Goal: Information Seeking & Learning: Learn about a topic

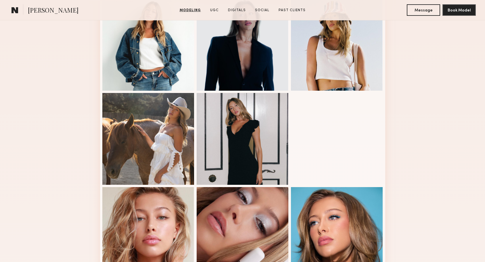
scroll to position [105, 0]
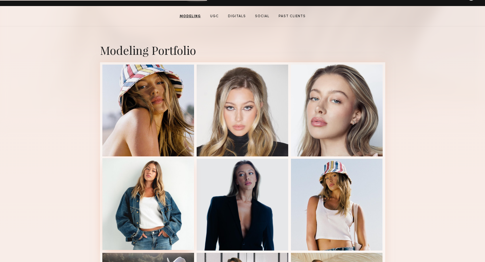
click at [163, 163] on div at bounding box center [148, 204] width 92 height 92
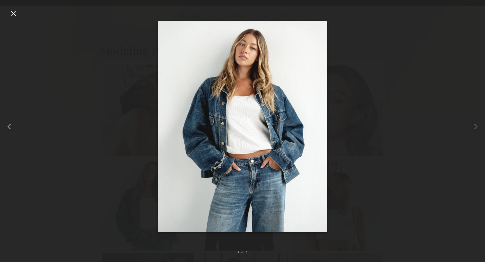
click at [9, 18] on div at bounding box center [9, 126] width 19 height 235
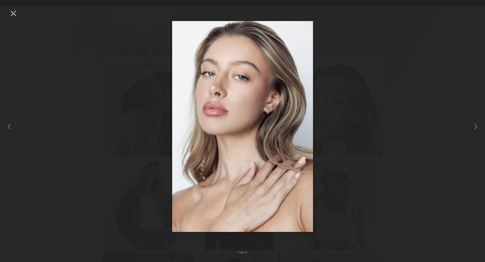
click at [14, 14] on div at bounding box center [13, 13] width 9 height 9
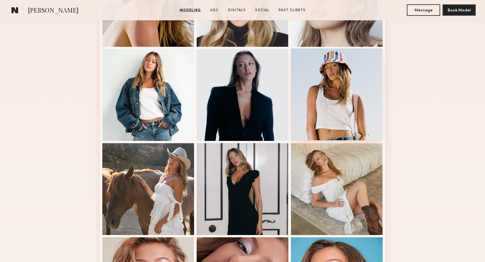
scroll to position [326, 0]
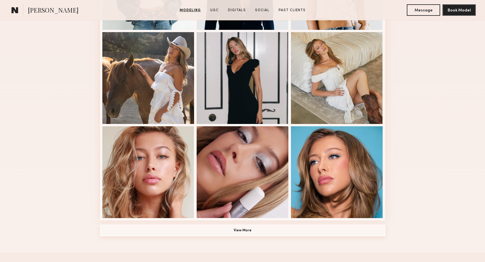
click at [293, 228] on button "View More" at bounding box center [242, 230] width 285 height 11
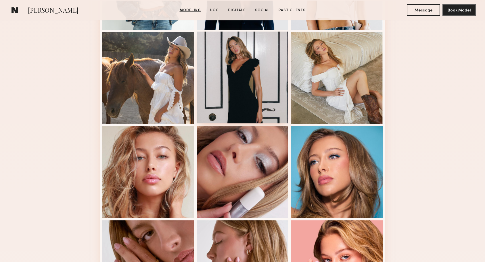
click at [247, 64] on div at bounding box center [243, 78] width 92 height 92
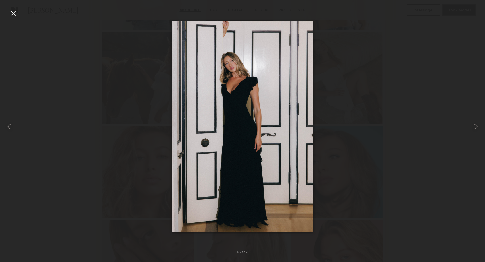
click at [349, 125] on div at bounding box center [242, 126] width 485 height 235
click at [14, 15] on div at bounding box center [13, 13] width 9 height 9
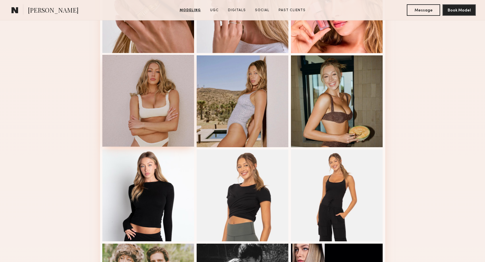
scroll to position [555, 0]
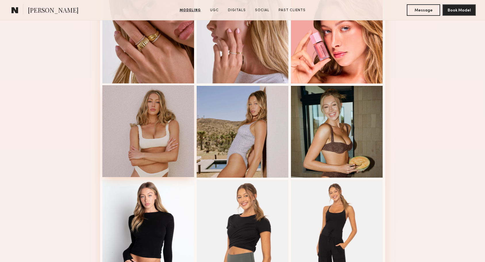
click at [156, 125] on div at bounding box center [148, 131] width 92 height 92
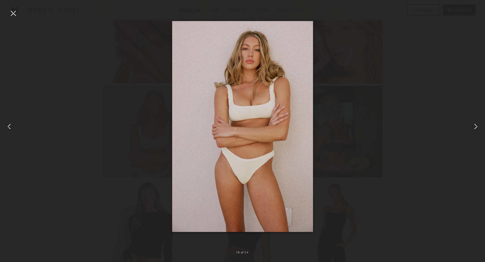
click at [18, 14] on div at bounding box center [9, 126] width 19 height 235
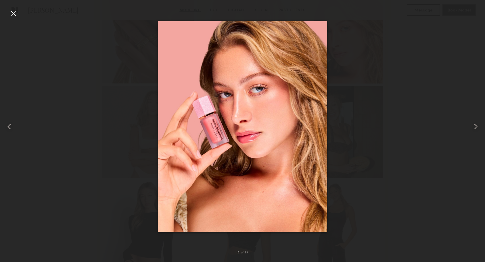
click at [10, 13] on div at bounding box center [13, 13] width 9 height 9
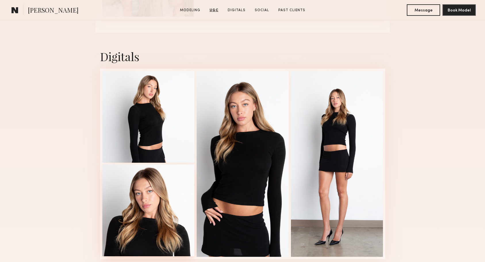
scroll to position [1824, 0]
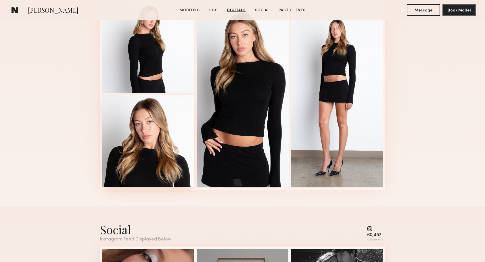
click at [147, 124] on div at bounding box center [148, 141] width 92 height 92
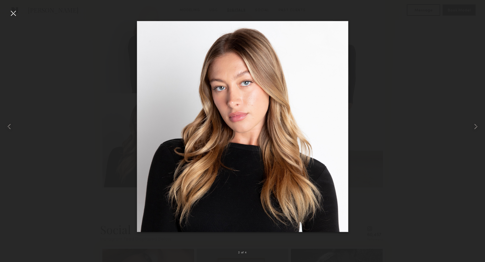
click at [12, 13] on div at bounding box center [13, 13] width 9 height 9
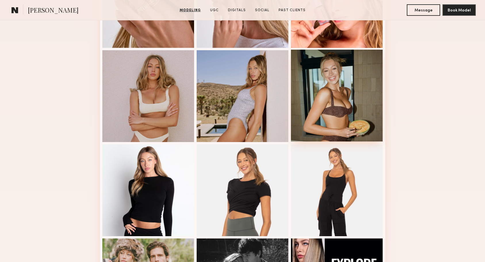
scroll to position [541, 0]
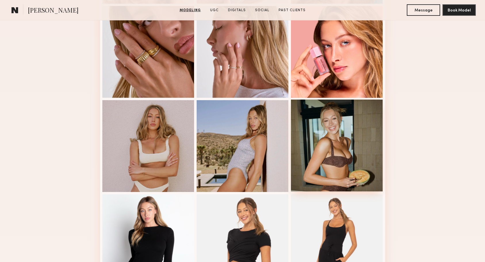
click at [336, 150] on div at bounding box center [337, 146] width 92 height 92
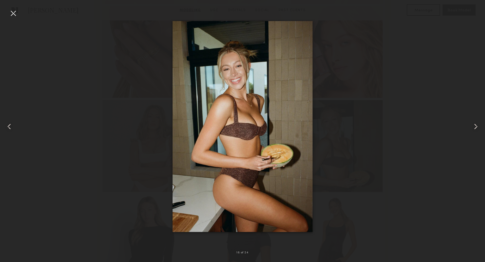
click at [14, 15] on div at bounding box center [13, 13] width 9 height 9
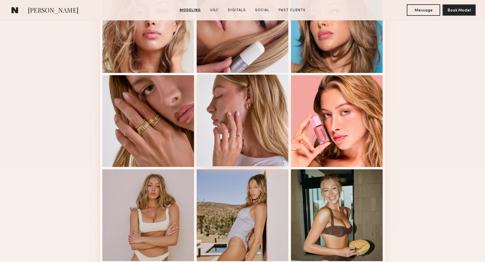
scroll to position [520, 0]
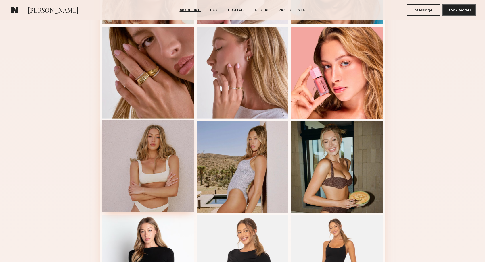
click at [145, 159] on div at bounding box center [148, 166] width 92 height 92
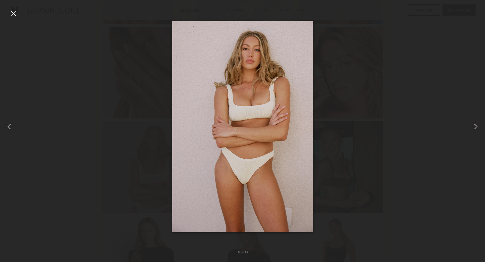
click at [13, 12] on div at bounding box center [13, 13] width 9 height 9
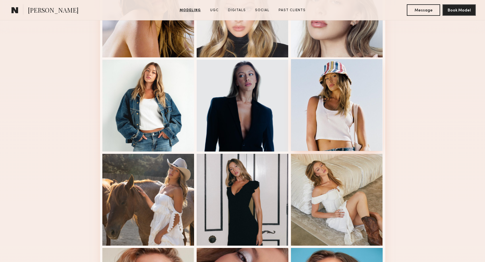
scroll to position [151, 0]
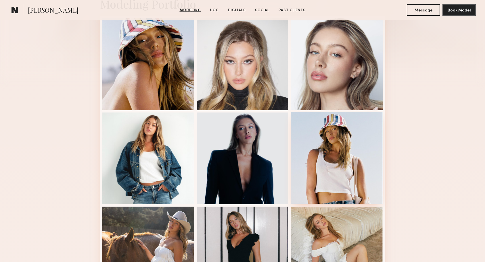
click at [335, 142] on div at bounding box center [337, 158] width 92 height 92
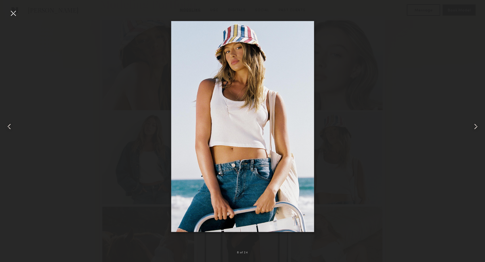
click at [14, 12] on div at bounding box center [13, 13] width 9 height 9
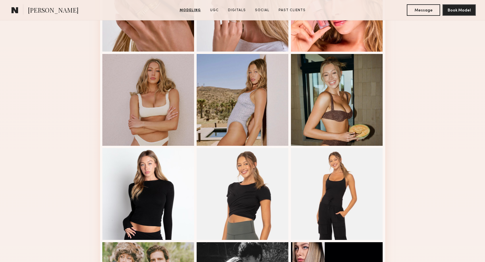
scroll to position [657, 0]
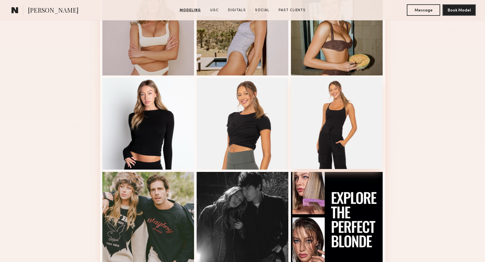
click at [339, 140] on div at bounding box center [337, 123] width 92 height 92
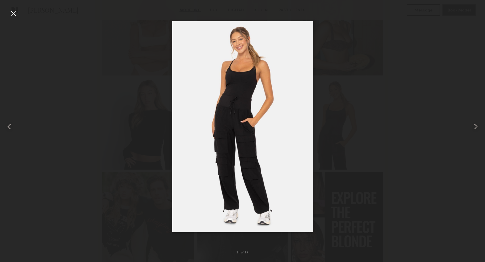
click at [13, 16] on div at bounding box center [13, 13] width 9 height 9
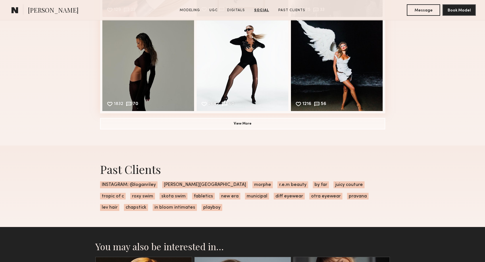
scroll to position [2215, 0]
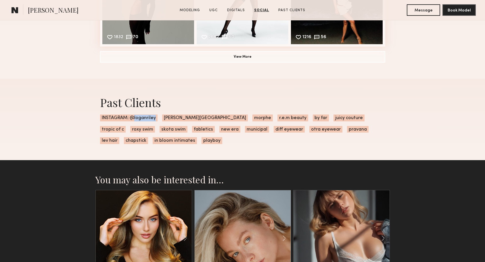
drag, startPoint x: 155, startPoint y: 118, endPoint x: 134, endPoint y: 118, distance: 21.3
click at [134, 118] on span "INSTAGRAM: @loganriley" at bounding box center [128, 118] width 57 height 7
copy span "loganriley"
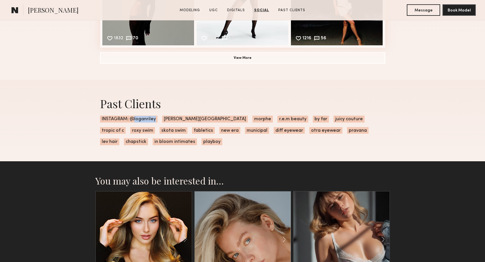
scroll to position [2047, 0]
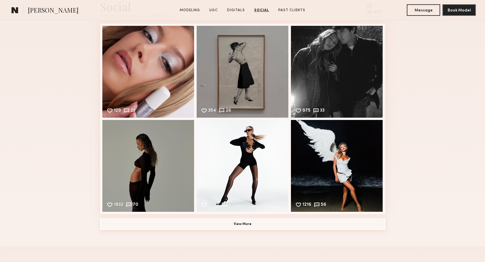
click at [300, 226] on button "View More" at bounding box center [242, 224] width 285 height 11
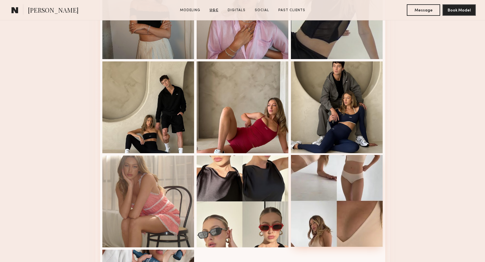
scroll to position [1356, 0]
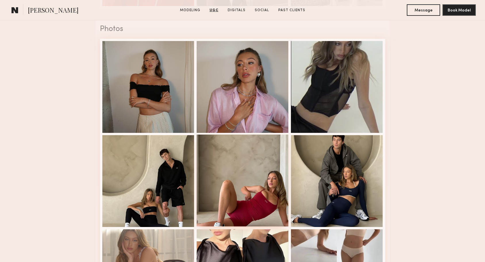
click at [247, 163] on div at bounding box center [243, 181] width 92 height 92
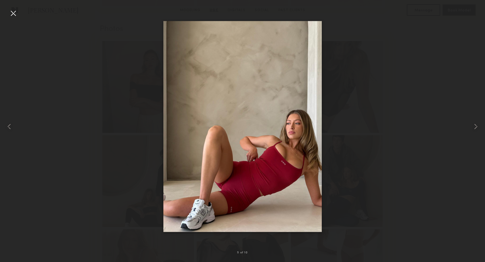
click at [393, 57] on div at bounding box center [242, 126] width 485 height 235
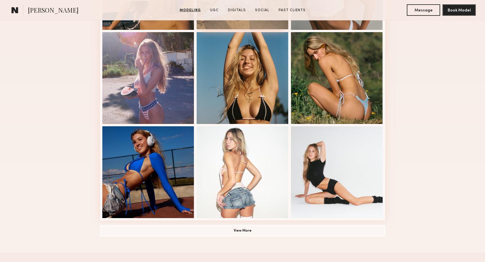
scroll to position [327, 0]
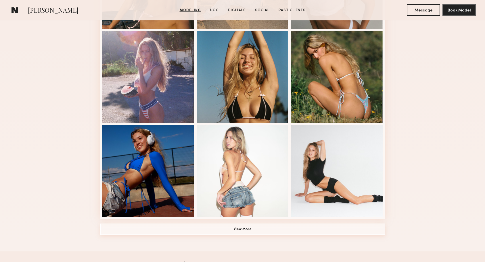
click at [277, 227] on button "View More" at bounding box center [242, 229] width 285 height 11
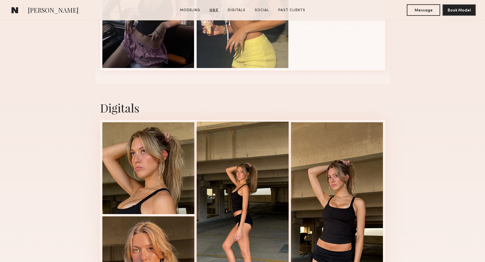
scroll to position [1025, 0]
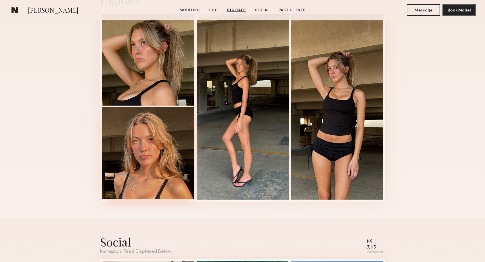
click at [190, 150] on div at bounding box center [148, 153] width 92 height 92
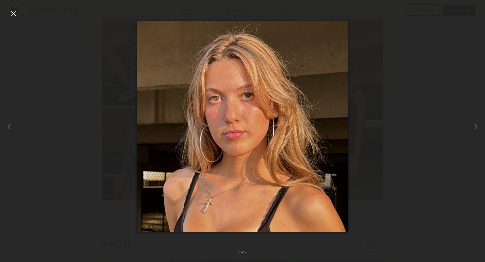
click at [15, 15] on div at bounding box center [13, 13] width 9 height 9
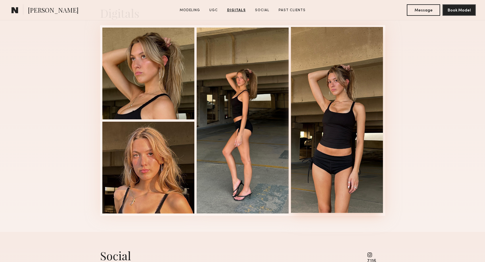
scroll to position [980, 0]
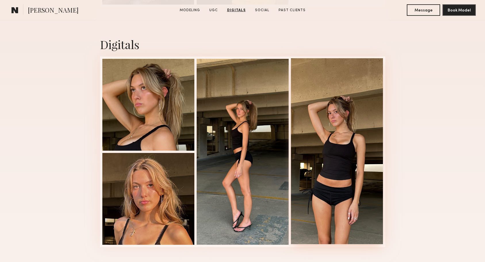
click at [353, 121] on div at bounding box center [337, 151] width 92 height 186
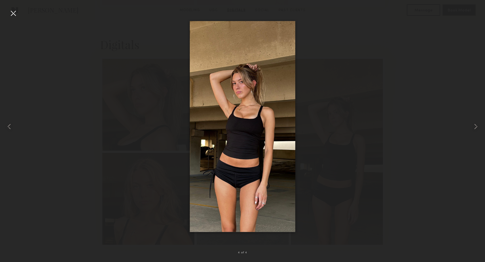
click at [10, 16] on div at bounding box center [13, 13] width 9 height 9
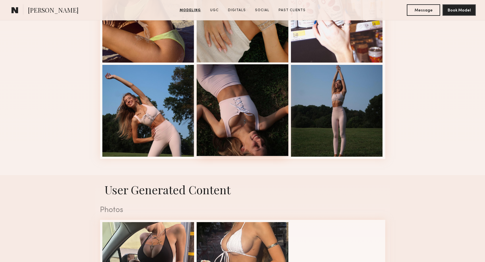
scroll to position [641, 0]
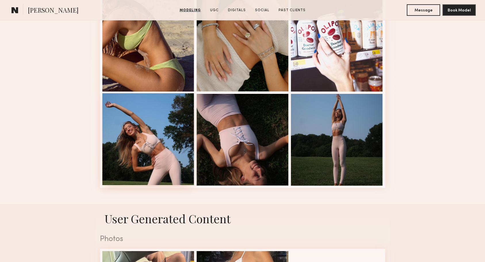
click at [166, 120] on div at bounding box center [148, 139] width 92 height 92
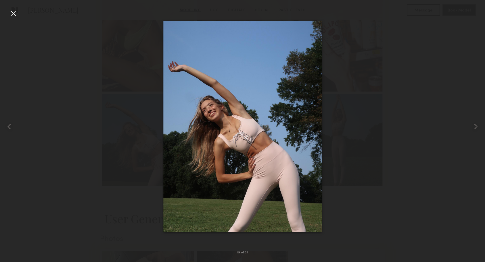
click at [393, 102] on div at bounding box center [242, 126] width 485 height 235
click at [371, 71] on div at bounding box center [242, 126] width 485 height 235
click at [16, 12] on div at bounding box center [13, 13] width 9 height 9
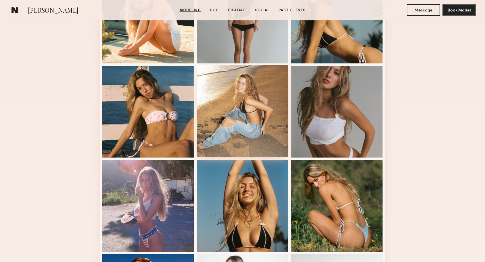
scroll to position [176, 0]
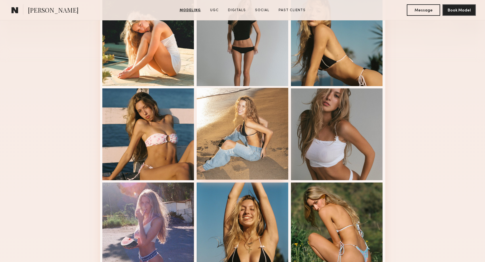
click at [259, 125] on div at bounding box center [243, 134] width 92 height 92
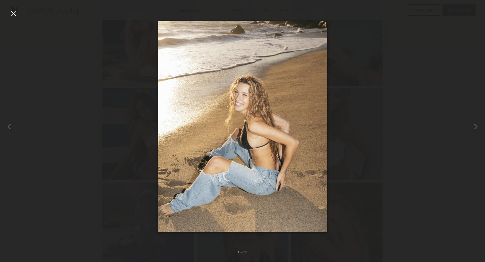
click at [87, 132] on div at bounding box center [242, 126] width 485 height 235
click at [101, 95] on div at bounding box center [242, 126] width 485 height 235
click at [13, 10] on div at bounding box center [13, 13] width 9 height 9
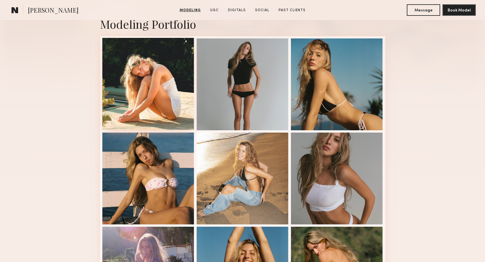
scroll to position [96, 0]
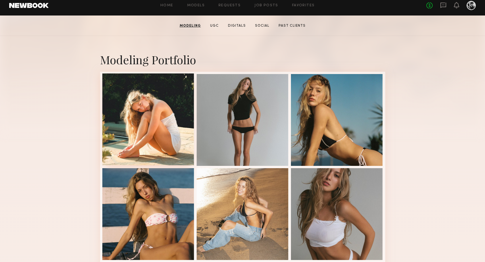
click at [147, 121] on div at bounding box center [148, 120] width 92 height 92
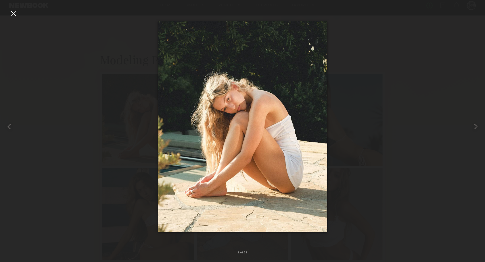
click at [356, 154] on div at bounding box center [242, 126] width 485 height 235
click at [374, 146] on div at bounding box center [242, 126] width 485 height 235
